Goal: Task Accomplishment & Management: Manage account settings

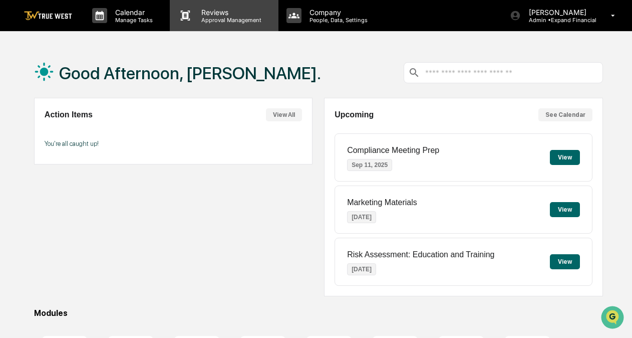
click at [205, 10] on p "Reviews" at bounding box center [229, 12] width 73 height 9
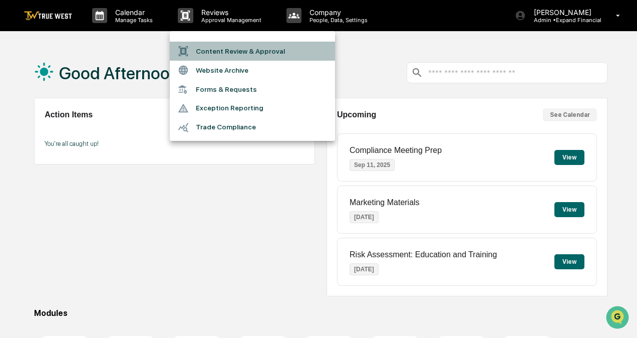
click at [232, 49] on li "Content Review & Approval" at bounding box center [252, 51] width 165 height 19
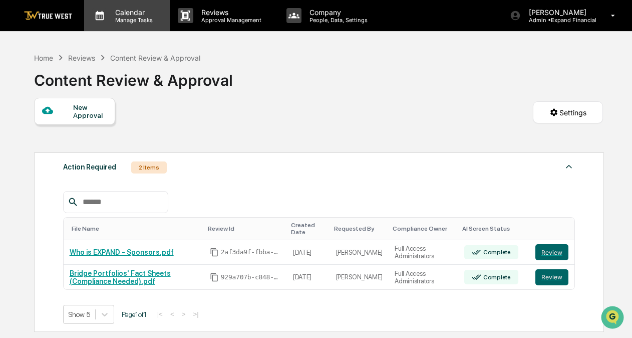
click at [143, 22] on p "Manage Tasks" at bounding box center [132, 20] width 51 height 7
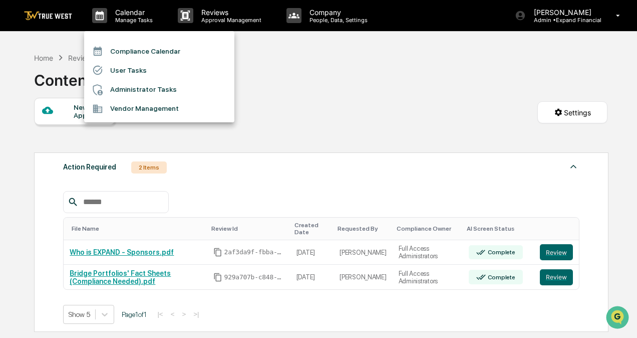
click at [167, 49] on li "Compliance Calendar" at bounding box center [159, 51] width 150 height 19
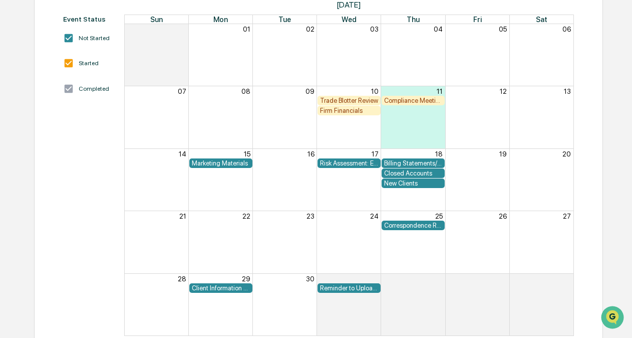
scroll to position [145, 0]
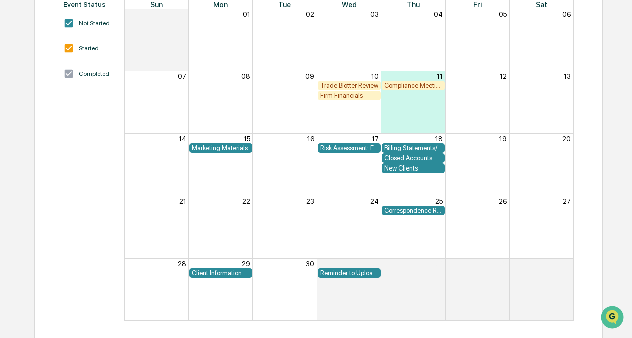
click at [354, 147] on div "Risk Assessment: Education and Training" at bounding box center [349, 148] width 58 height 8
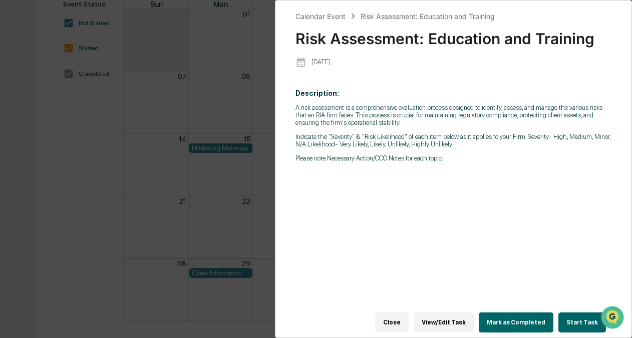
click at [178, 100] on div "Calendar Event Risk Assessment: Education and Training Risk Assessment: Educati…" at bounding box center [316, 169] width 632 height 338
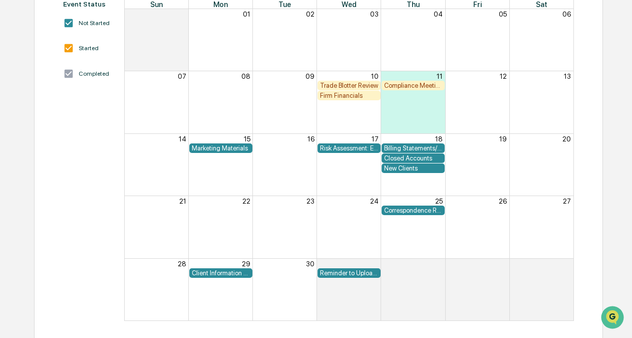
click at [354, 272] on div "Reminder to Upload Personal Account Statements" at bounding box center [349, 273] width 58 height 8
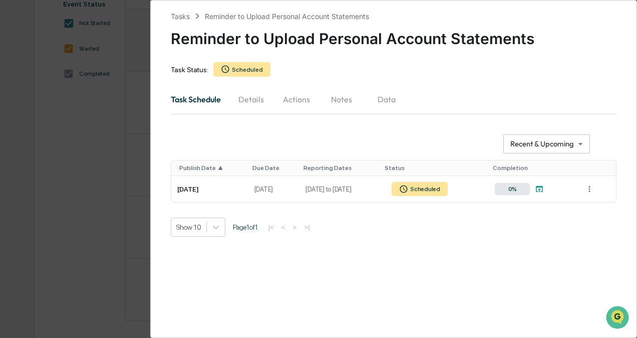
click at [53, 121] on div "**********" at bounding box center [318, 169] width 637 height 338
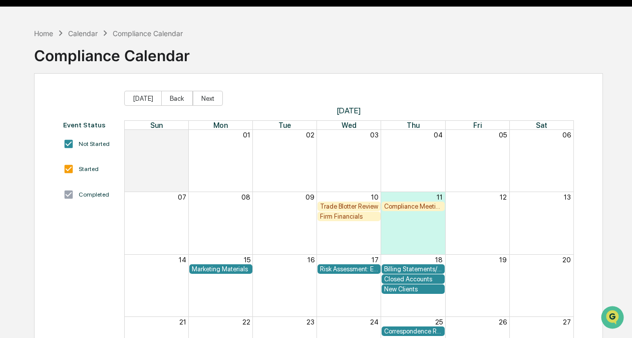
scroll to position [0, 0]
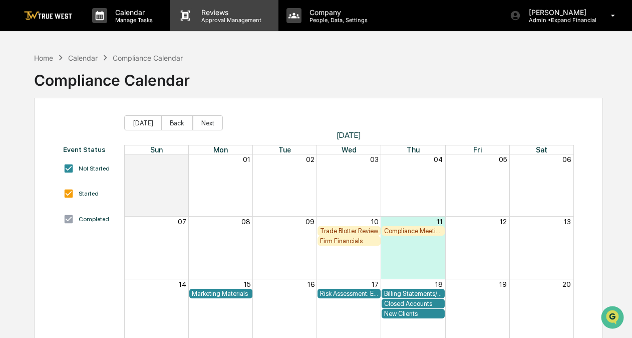
click at [202, 18] on p "Approval Management" at bounding box center [229, 20] width 73 height 7
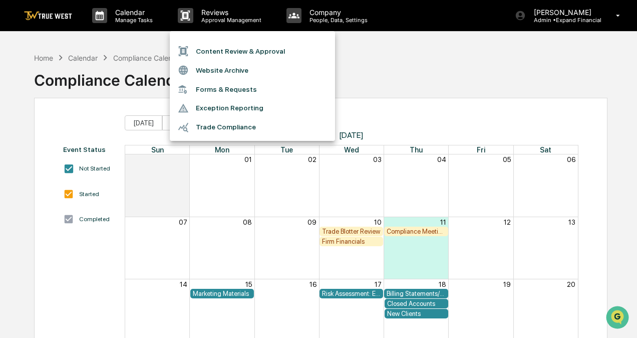
click at [228, 47] on li "Content Review & Approval" at bounding box center [252, 51] width 165 height 19
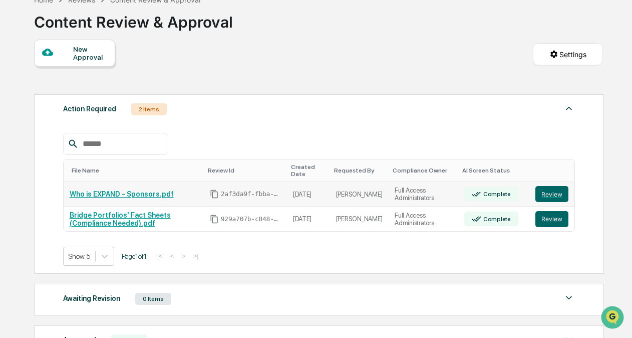
scroll to position [100, 0]
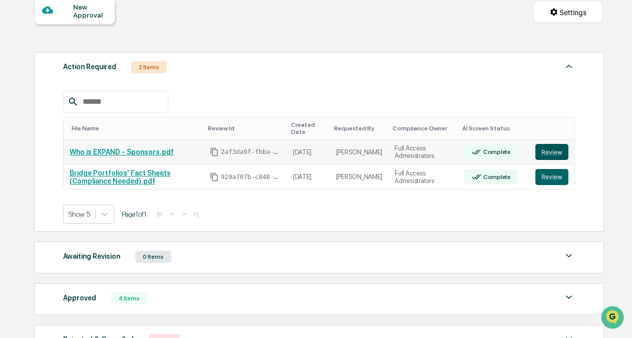
click at [556, 154] on button "Review" at bounding box center [552, 152] width 33 height 16
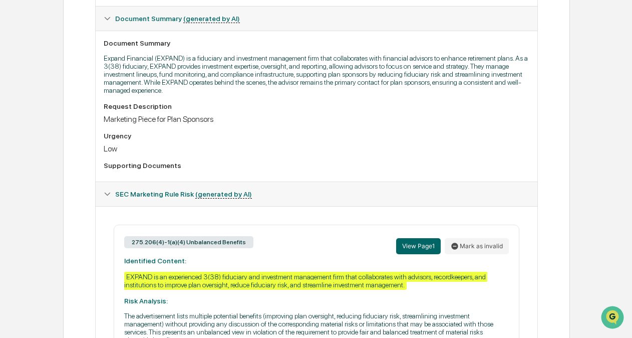
scroll to position [335, 0]
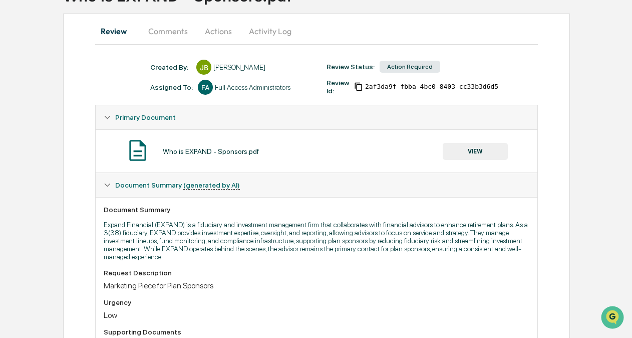
click at [166, 25] on button "Comments" at bounding box center [168, 31] width 56 height 24
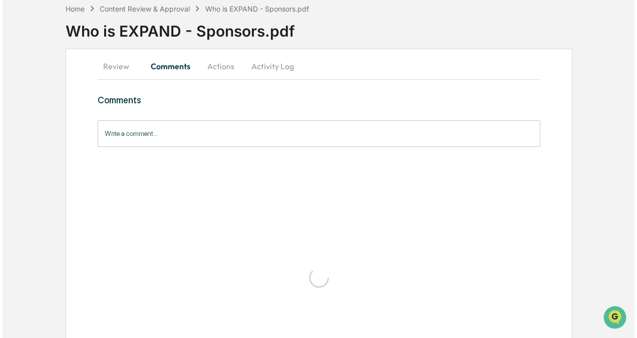
scroll to position [0, 0]
